Goal: Task Accomplishment & Management: Complete application form

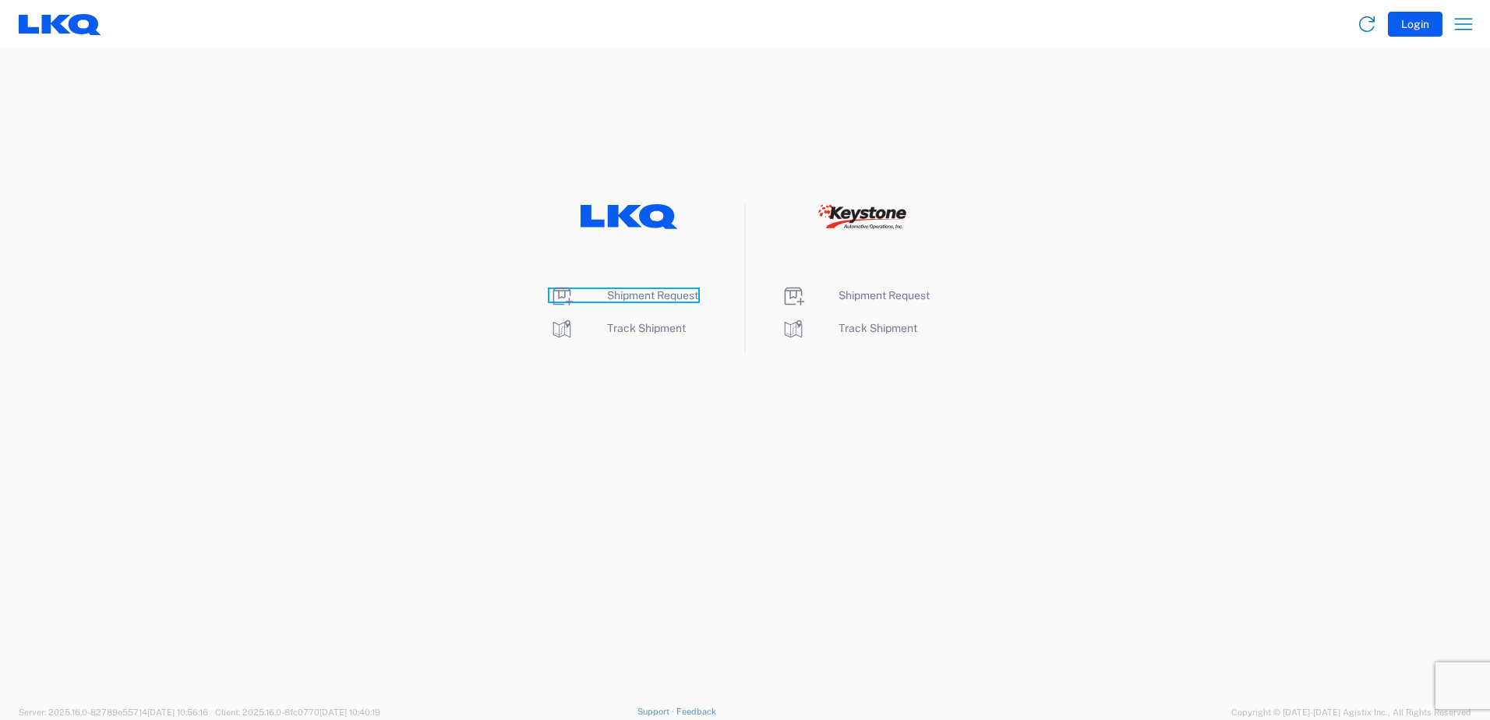
click at [671, 294] on span "Shipment Request" at bounding box center [652, 295] width 91 height 12
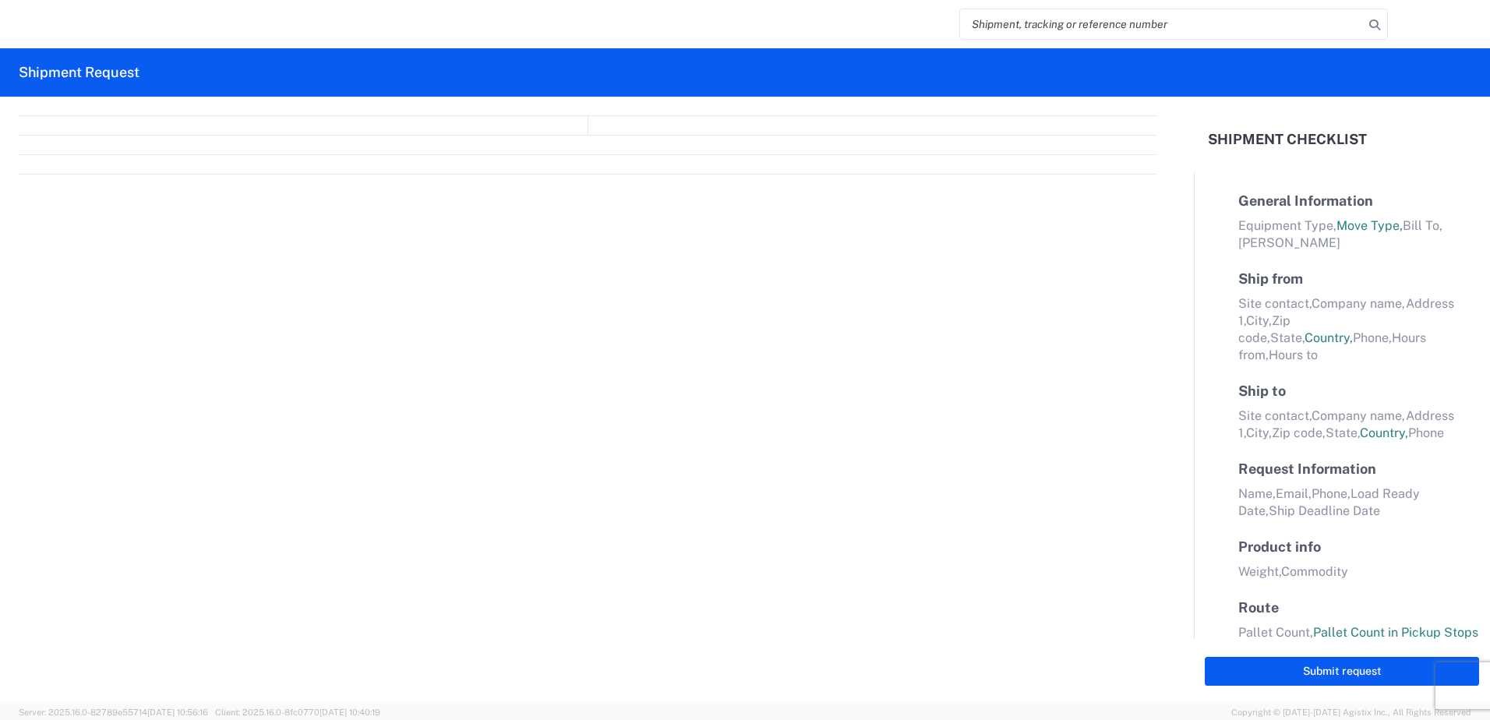
select select "FULL"
select select "LBS"
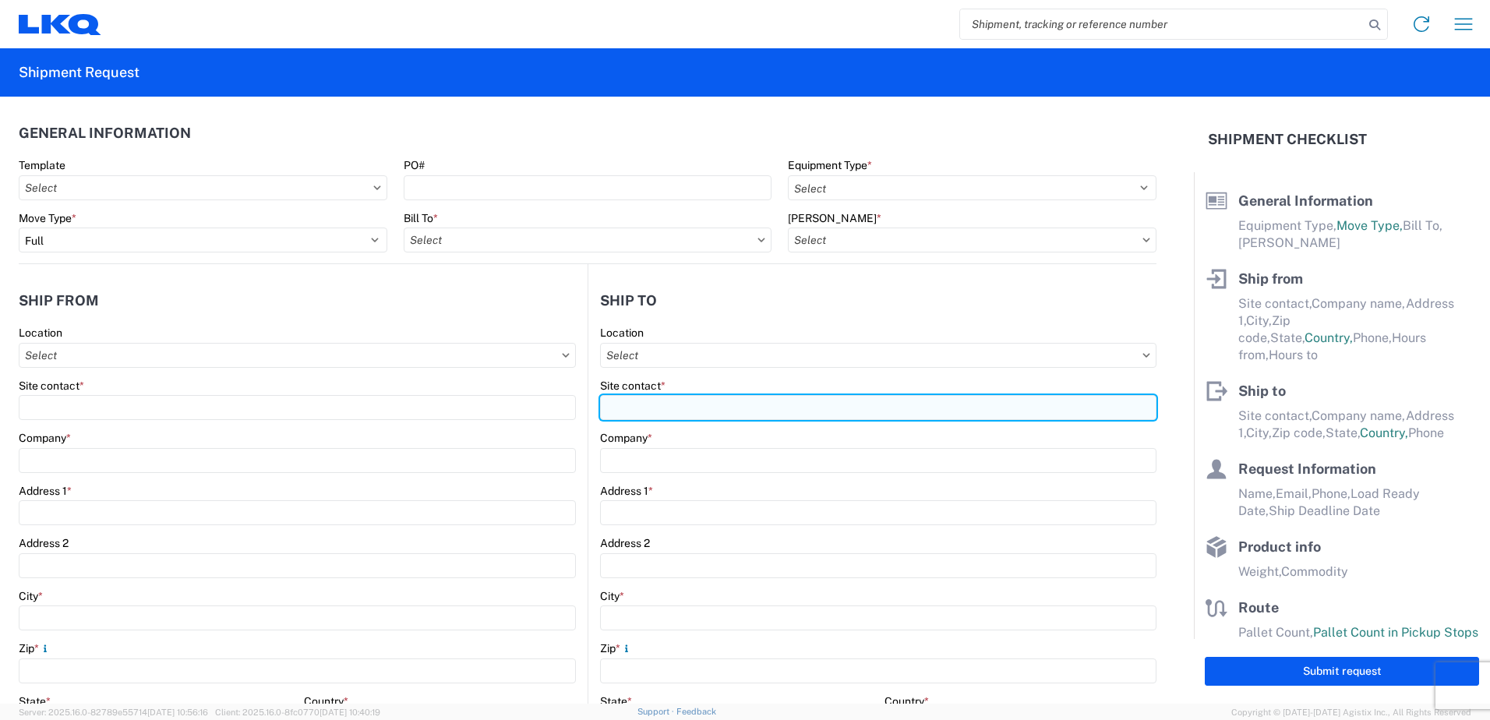
click at [576, 405] on input "Site contact *" at bounding box center [297, 407] width 557 height 25
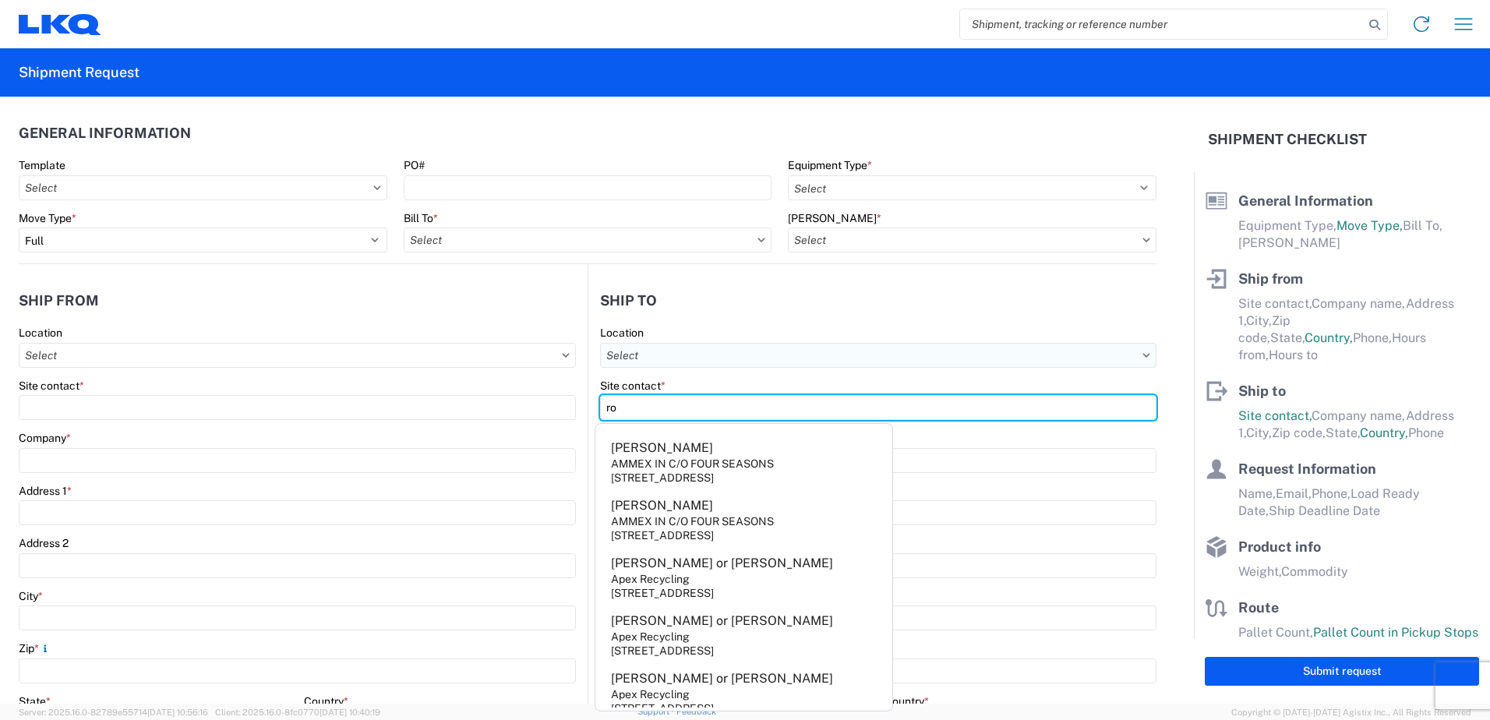
type input "ro"
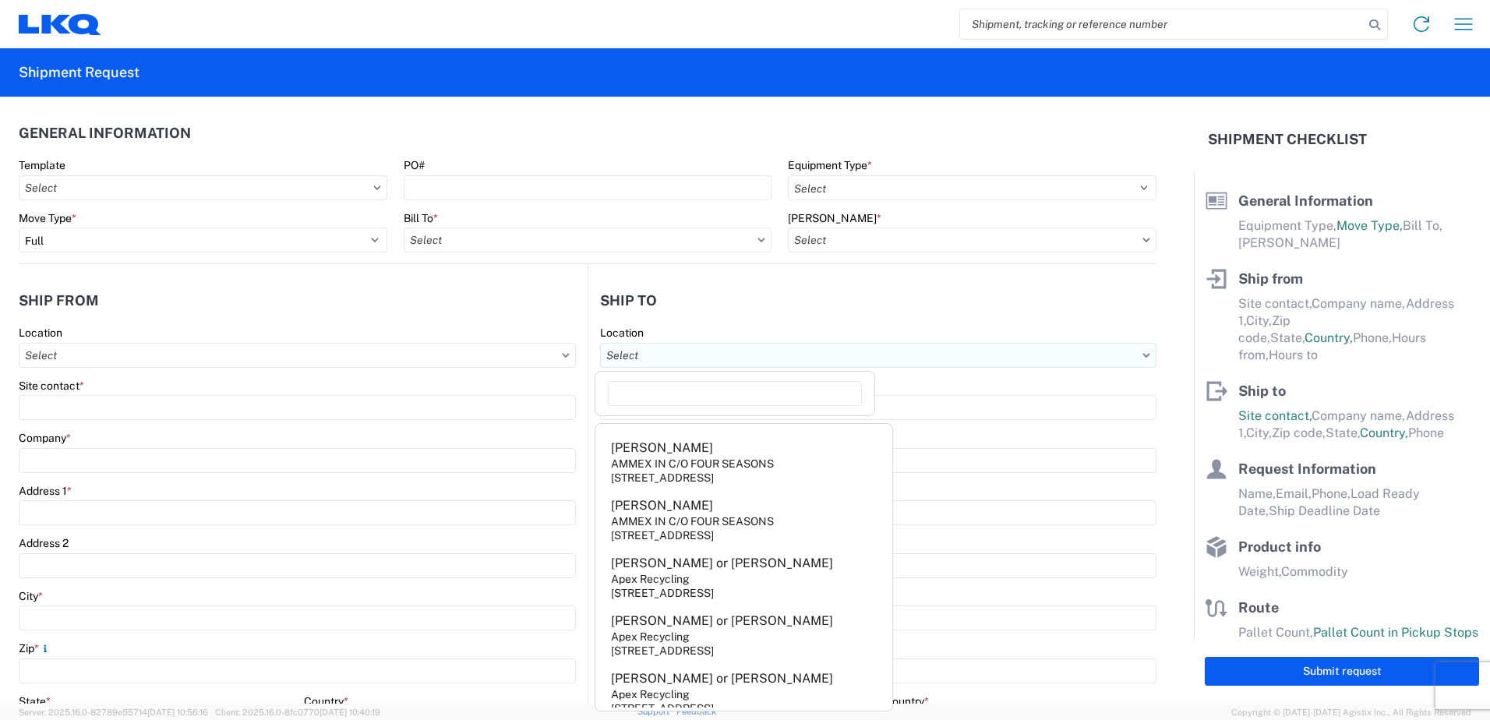
click at [742, 357] on input "Location" at bounding box center [878, 355] width 556 height 25
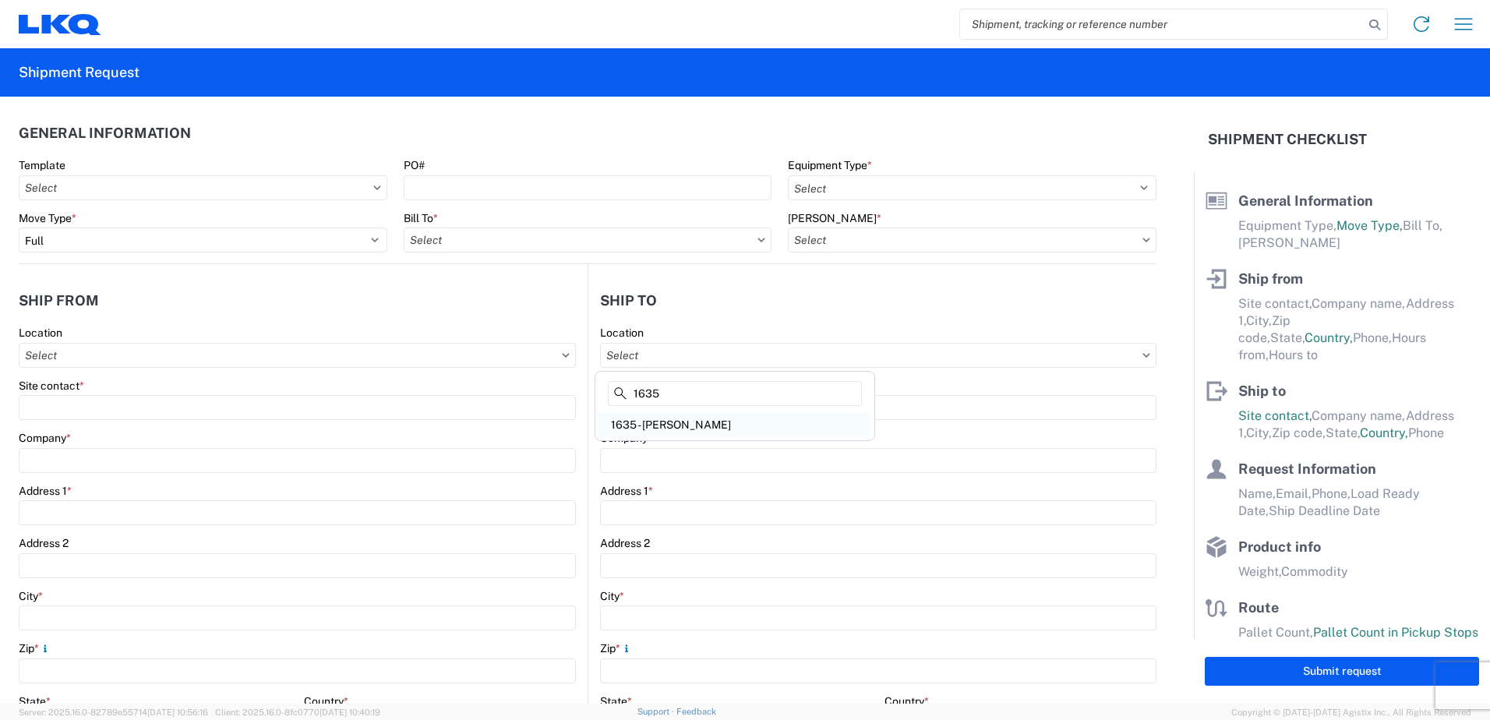
type input "1635"
click at [728, 428] on div "1635 - [PERSON_NAME]" at bounding box center [734, 424] width 273 height 25
type input "1635 - [PERSON_NAME]"
type input "[PERSON_NAME]"
type input "LKQ Corporation"
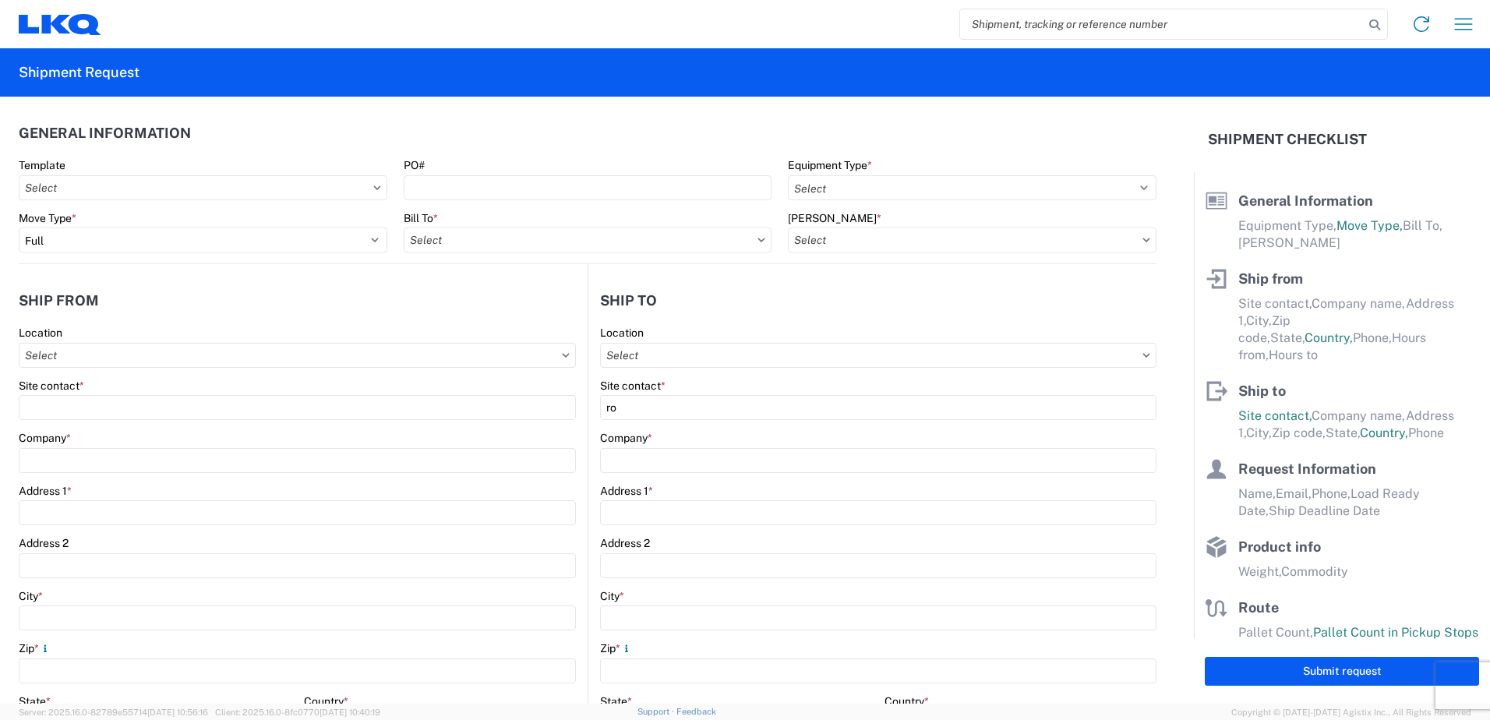
type input "[STREET_ADDRESS][PERSON_NAME]"
type input "Suite C"
type input "Alsip"
type input "60803"
type input "[EMAIL_ADDRESS][DOMAIN_NAME]"
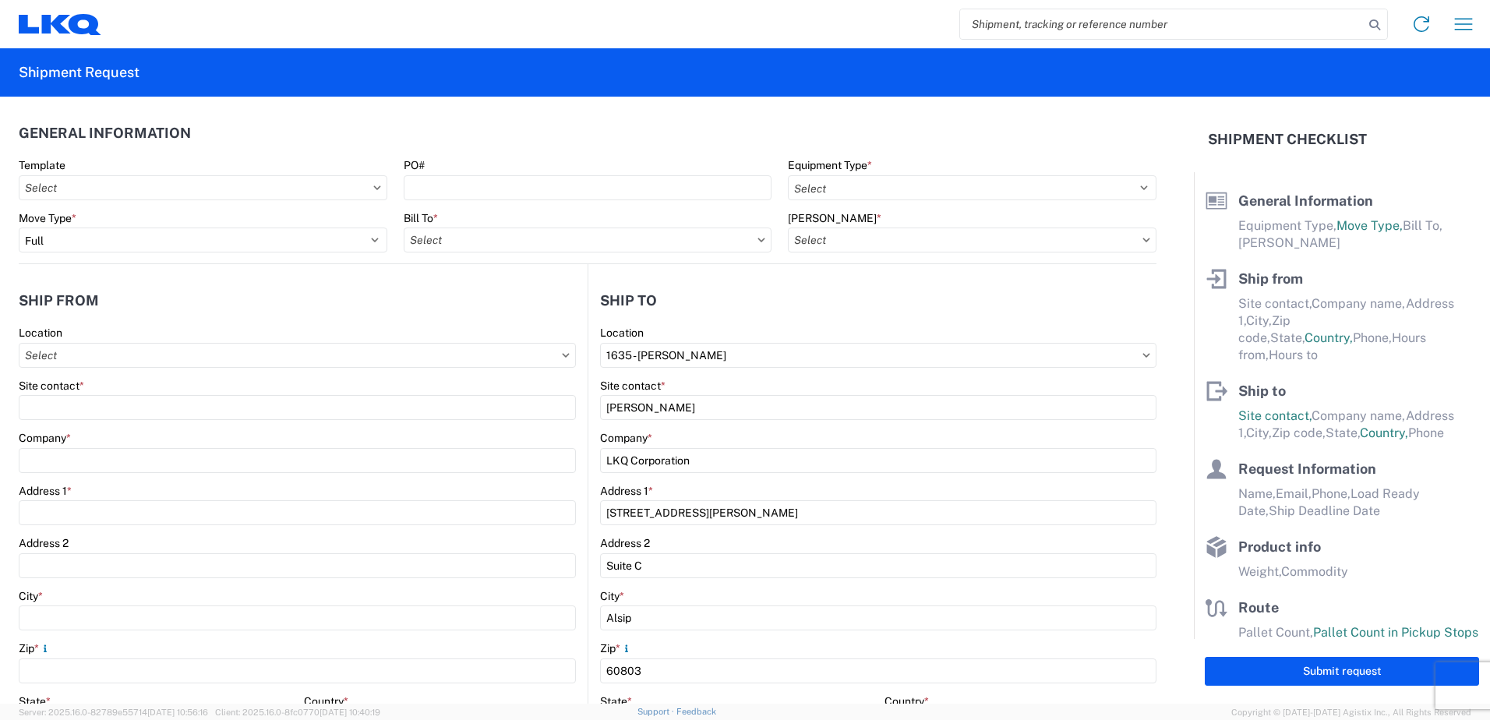
select select "US"
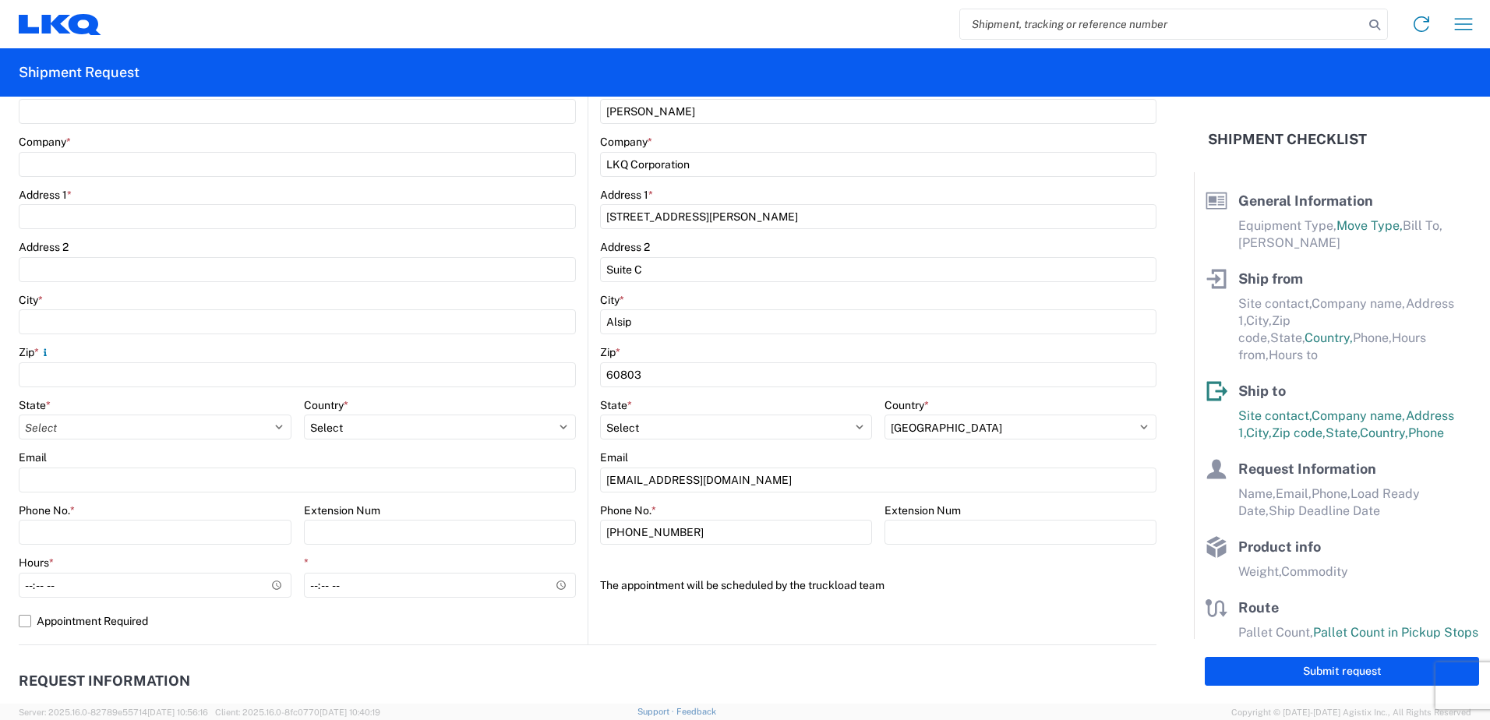
scroll to position [312, 0]
